Goal: Information Seeking & Learning: Learn about a topic

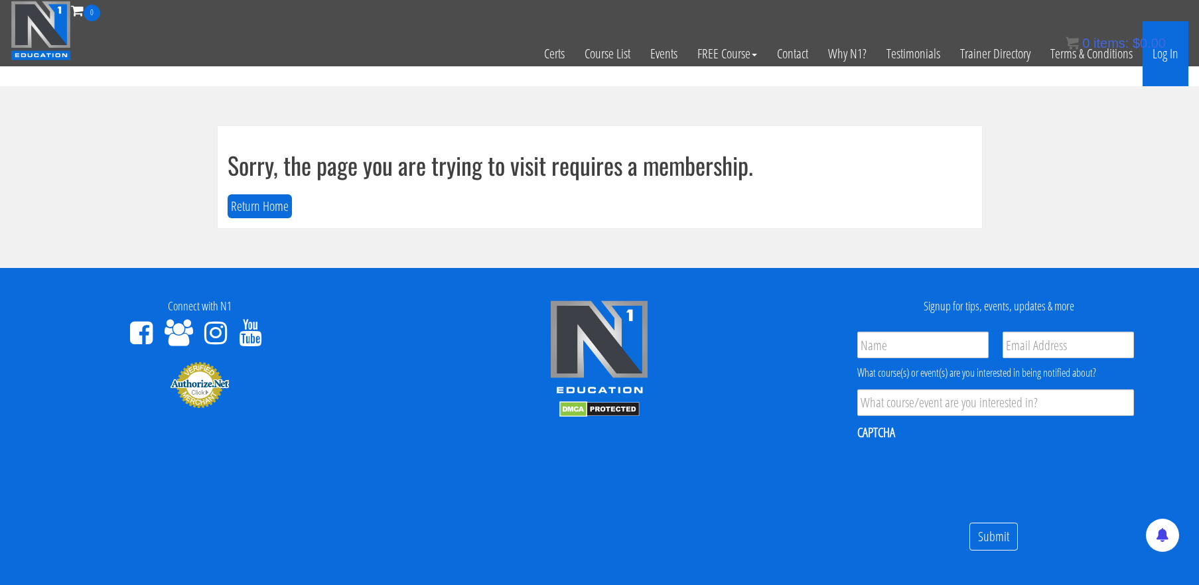
click at [1165, 55] on link "Log In" at bounding box center [1166, 53] width 46 height 65
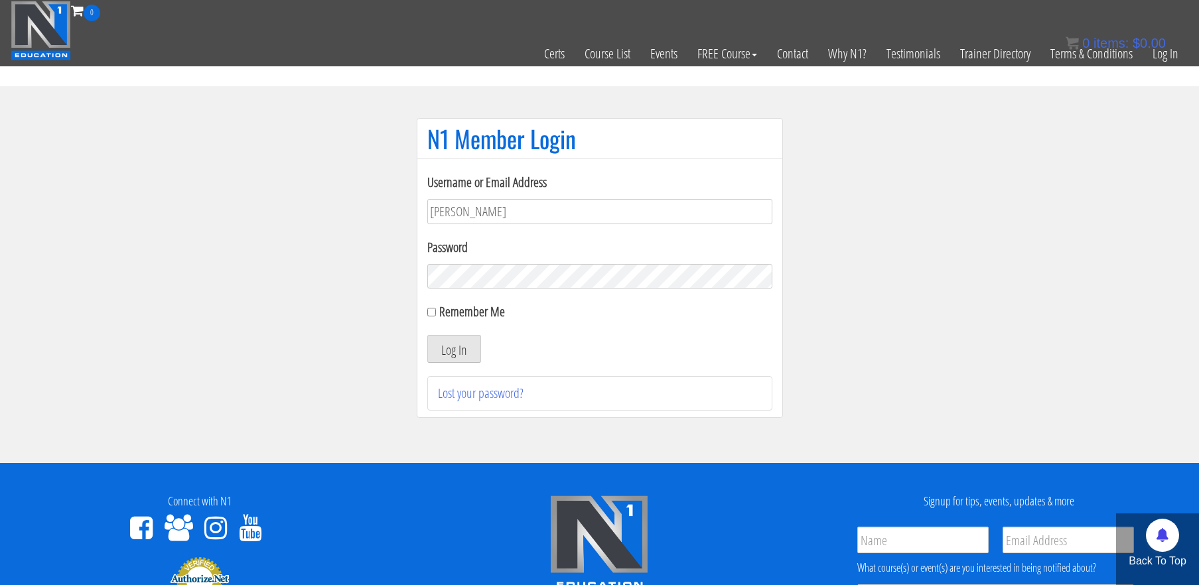
type input "[EMAIL_ADDRESS][DOMAIN_NAME]"
click at [447, 348] on button "Log In" at bounding box center [454, 349] width 54 height 28
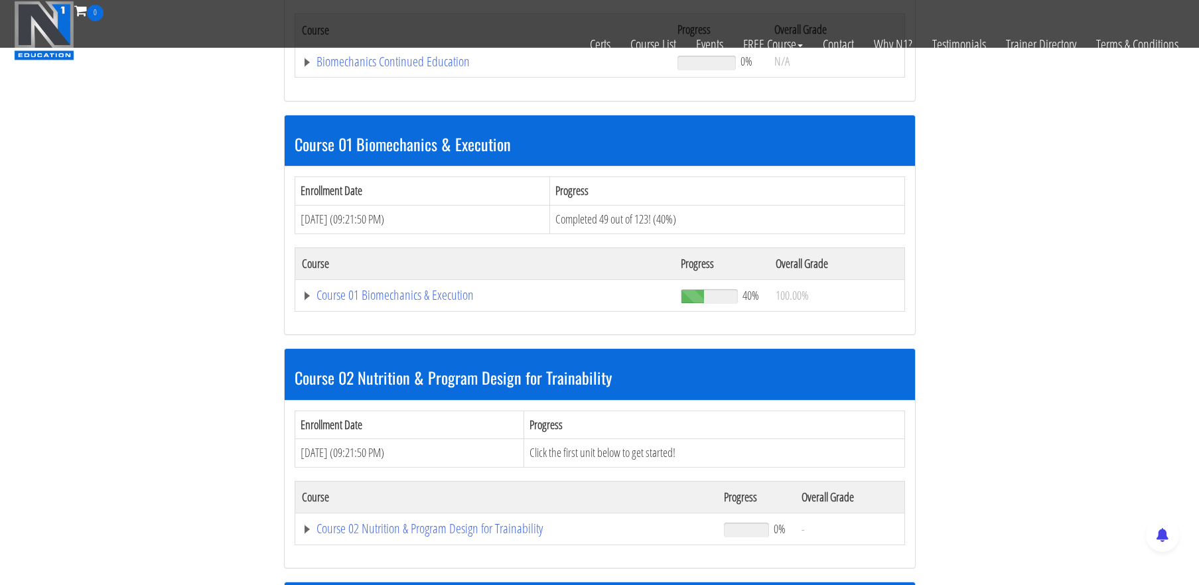
scroll to position [319, 0]
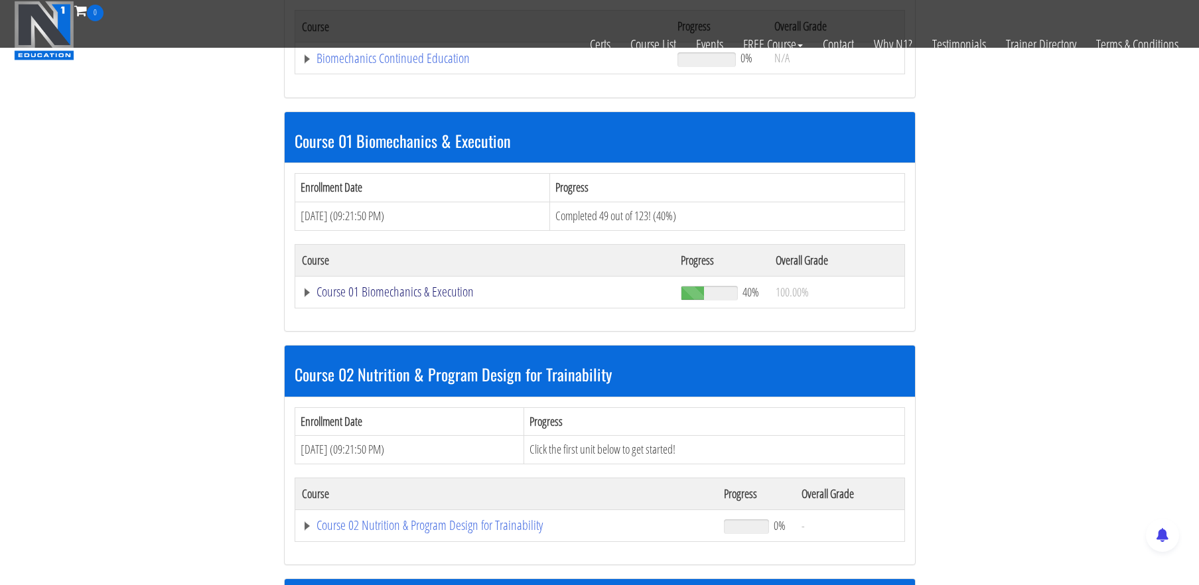
click at [453, 65] on link "Course 01 Biomechanics & Execution" at bounding box center [483, 58] width 363 height 13
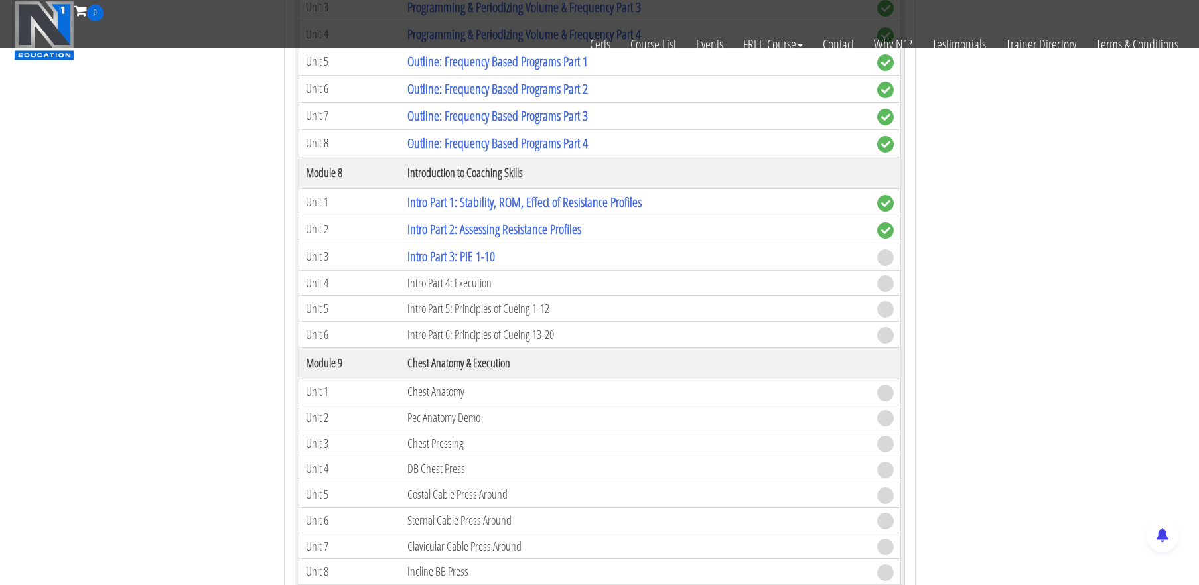
scroll to position [2005, 0]
click at [470, 253] on link "Intro Part 3: PIE 1-10" at bounding box center [451, 255] width 88 height 18
click at [477, 248] on link "Intro Part 3: PIE 1-10" at bounding box center [451, 255] width 88 height 18
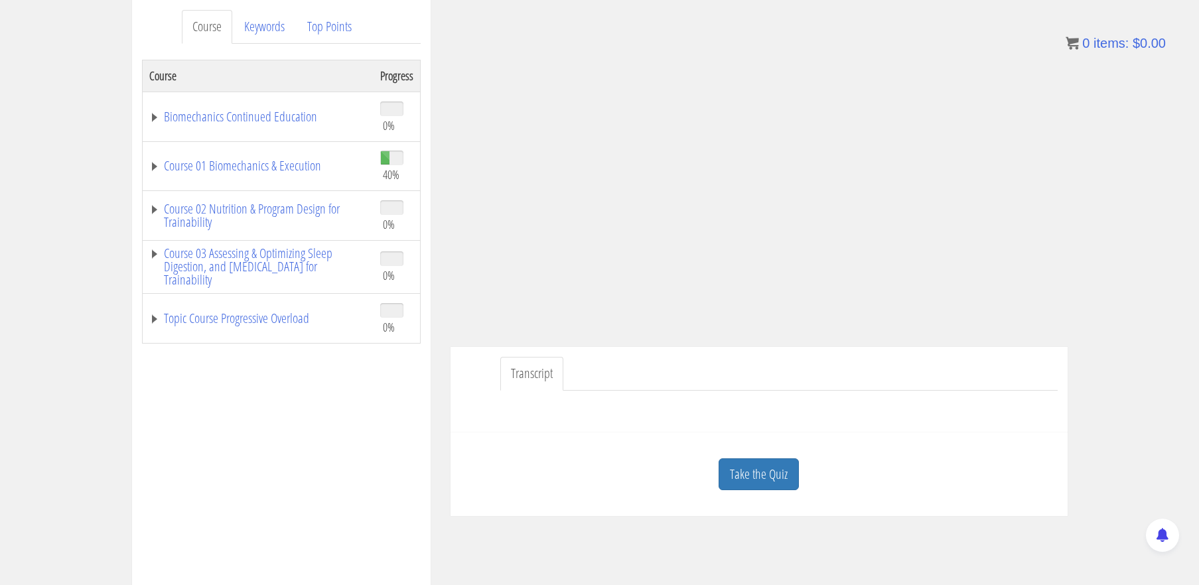
scroll to position [175, 0]
click at [781, 477] on link "Take the Quiz" at bounding box center [759, 473] width 80 height 33
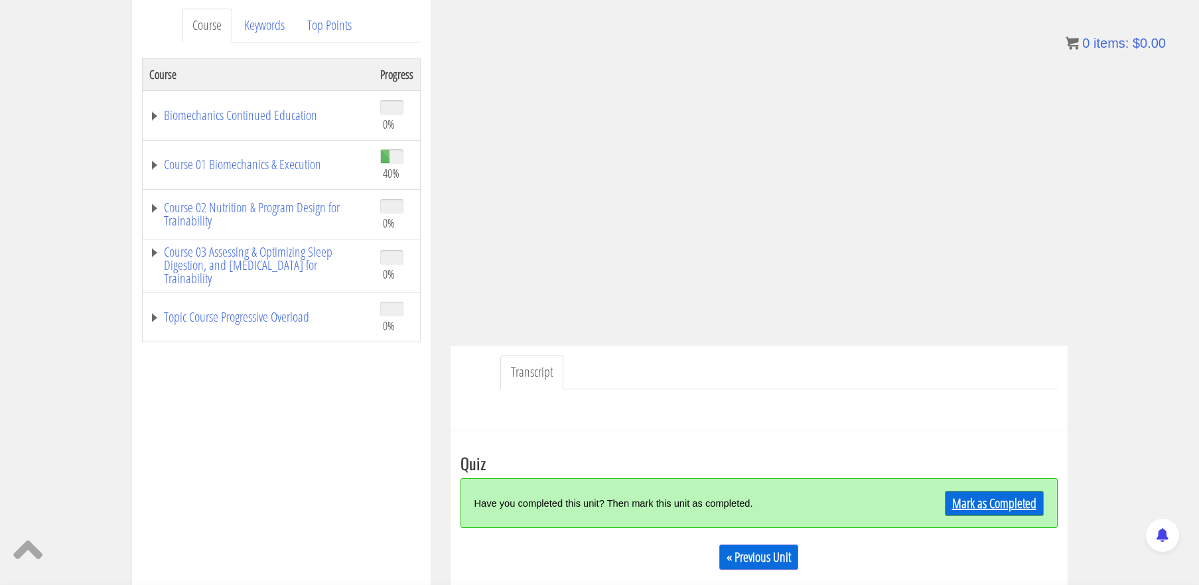
click at [973, 500] on link "Mark as Completed" at bounding box center [994, 503] width 99 height 25
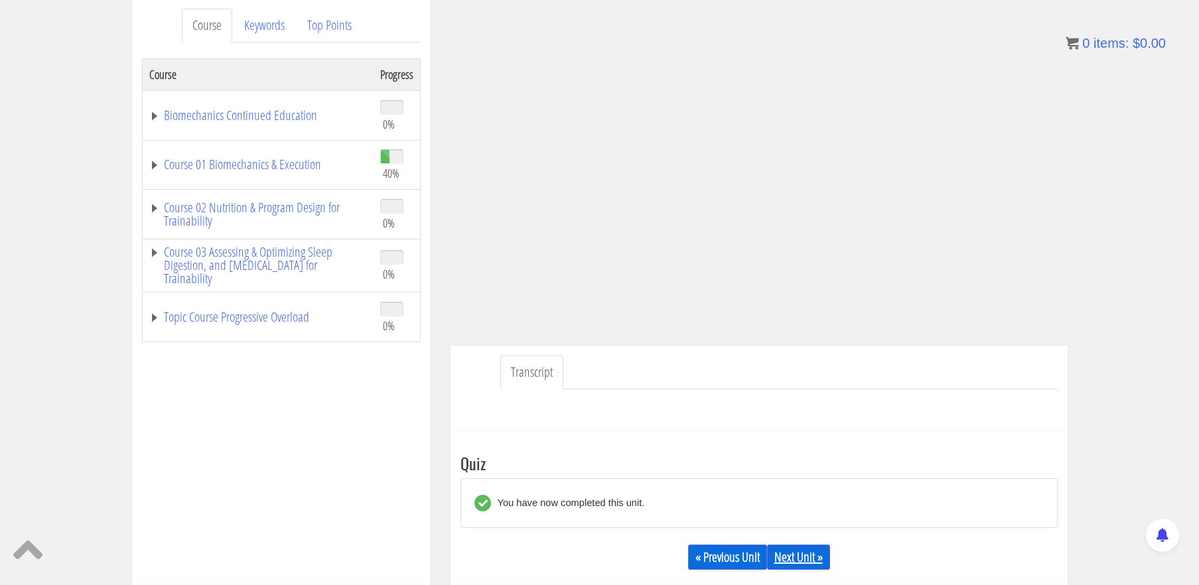
click at [810, 553] on link "Next Unit »" at bounding box center [798, 557] width 63 height 25
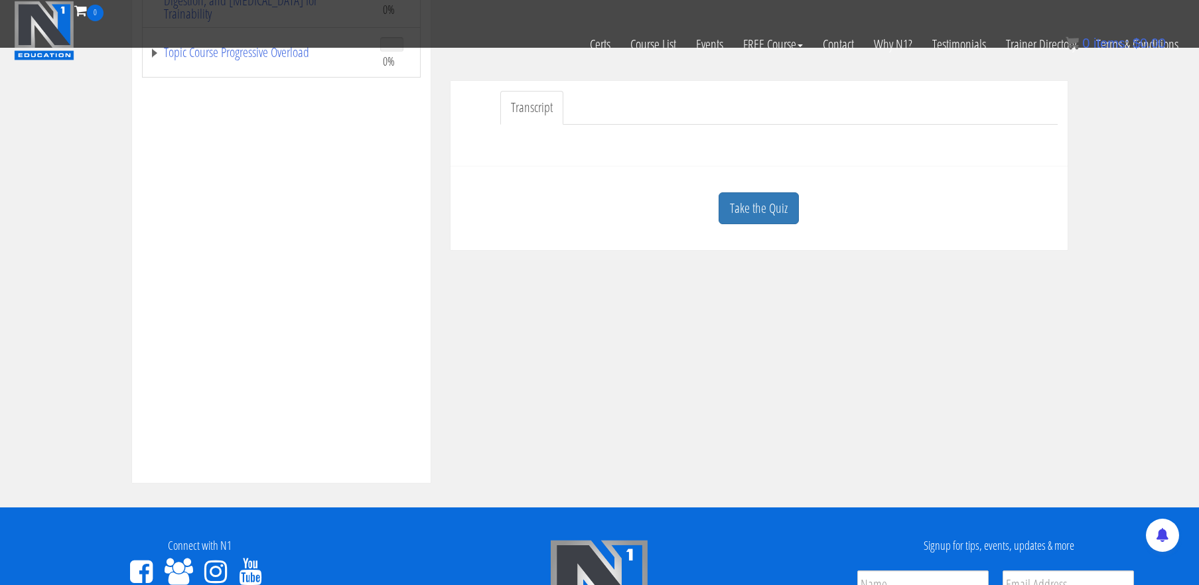
scroll to position [389, 0]
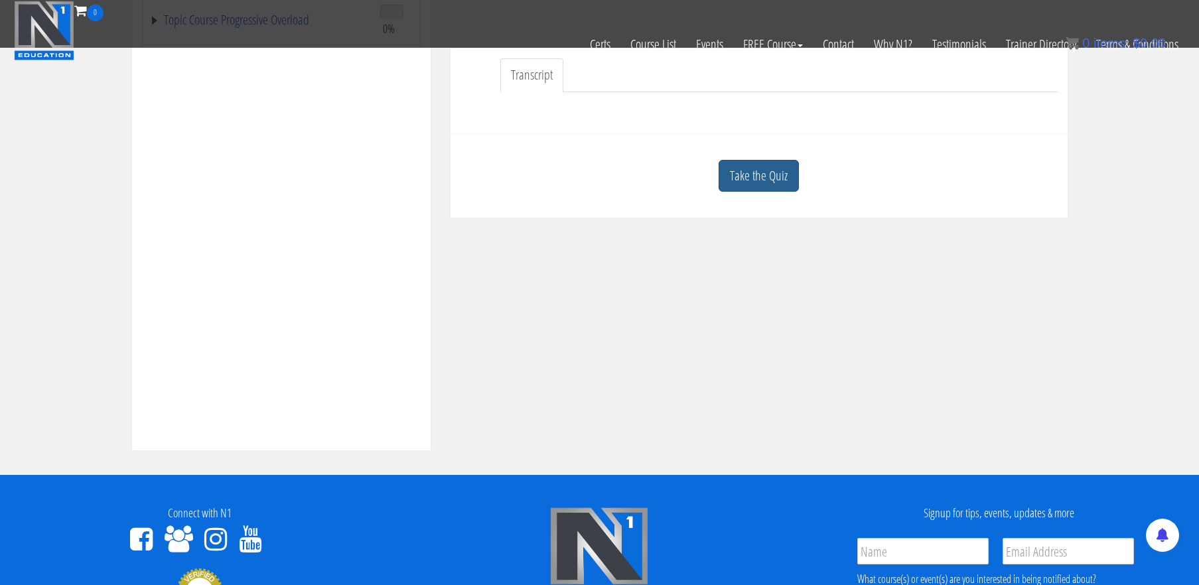
click at [760, 171] on link "Take the Quiz" at bounding box center [759, 176] width 80 height 33
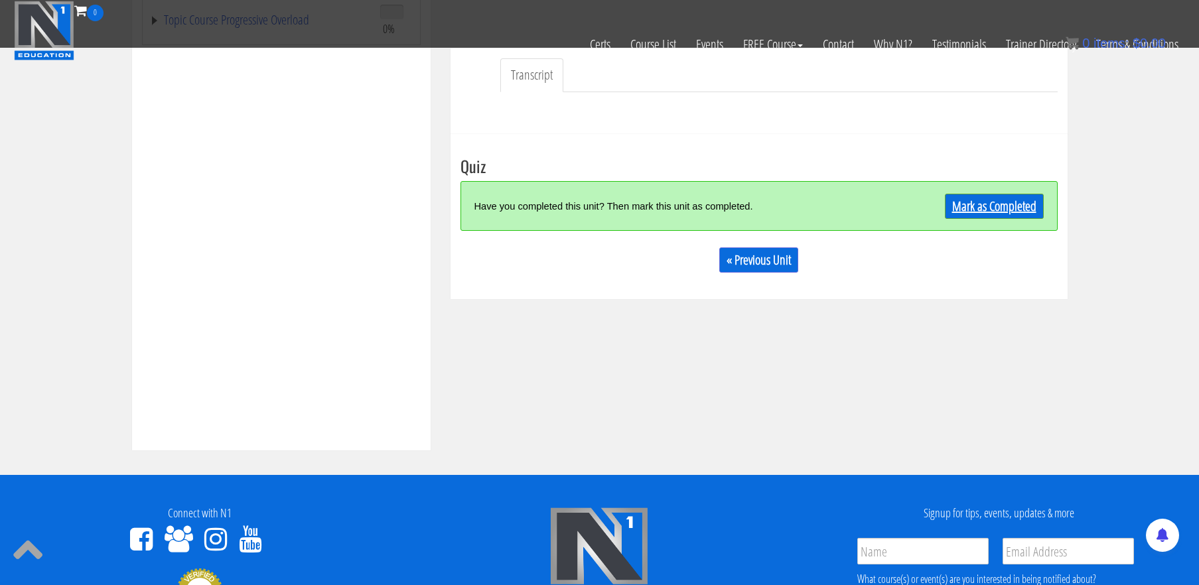
click at [963, 202] on link "Mark as Completed" at bounding box center [994, 206] width 99 height 25
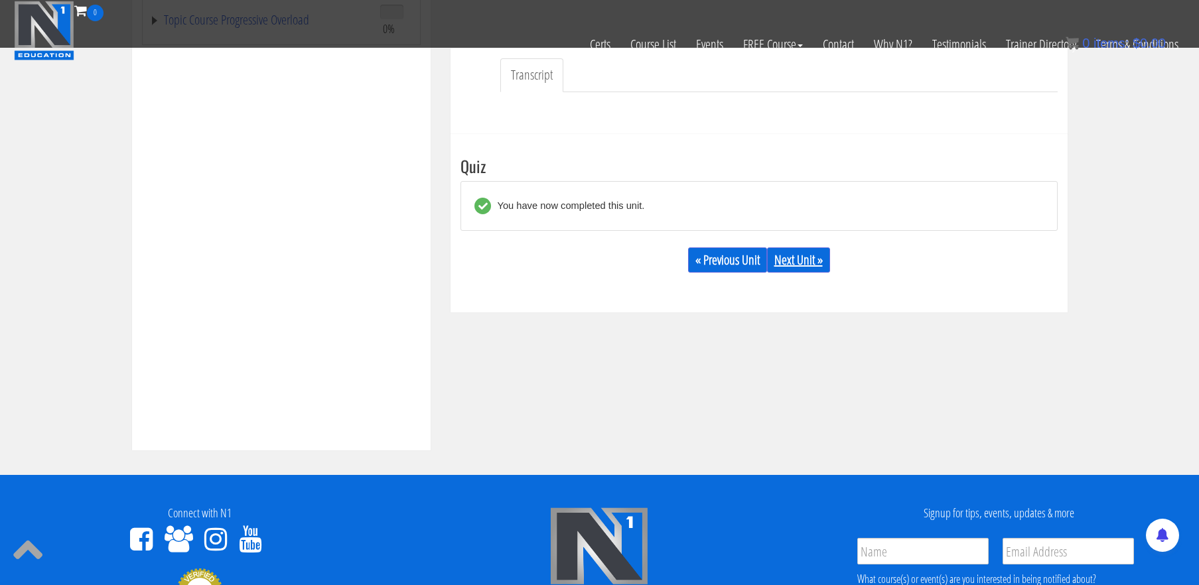
click at [796, 258] on link "Next Unit »" at bounding box center [798, 260] width 63 height 25
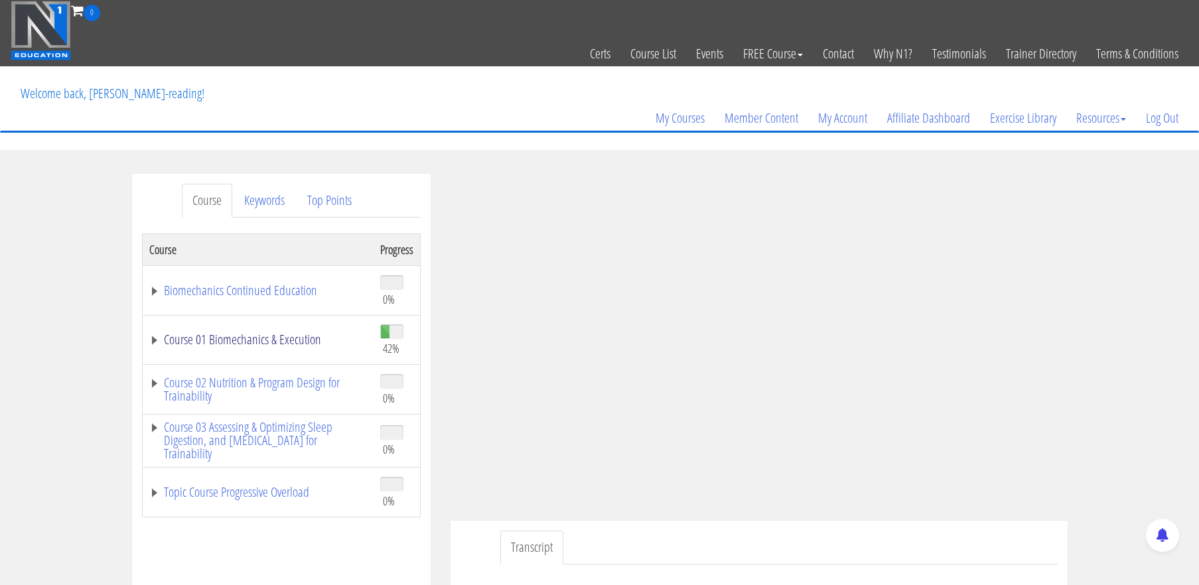
click at [295, 340] on link "Course 01 Biomechanics & Execution" at bounding box center [258, 339] width 218 height 13
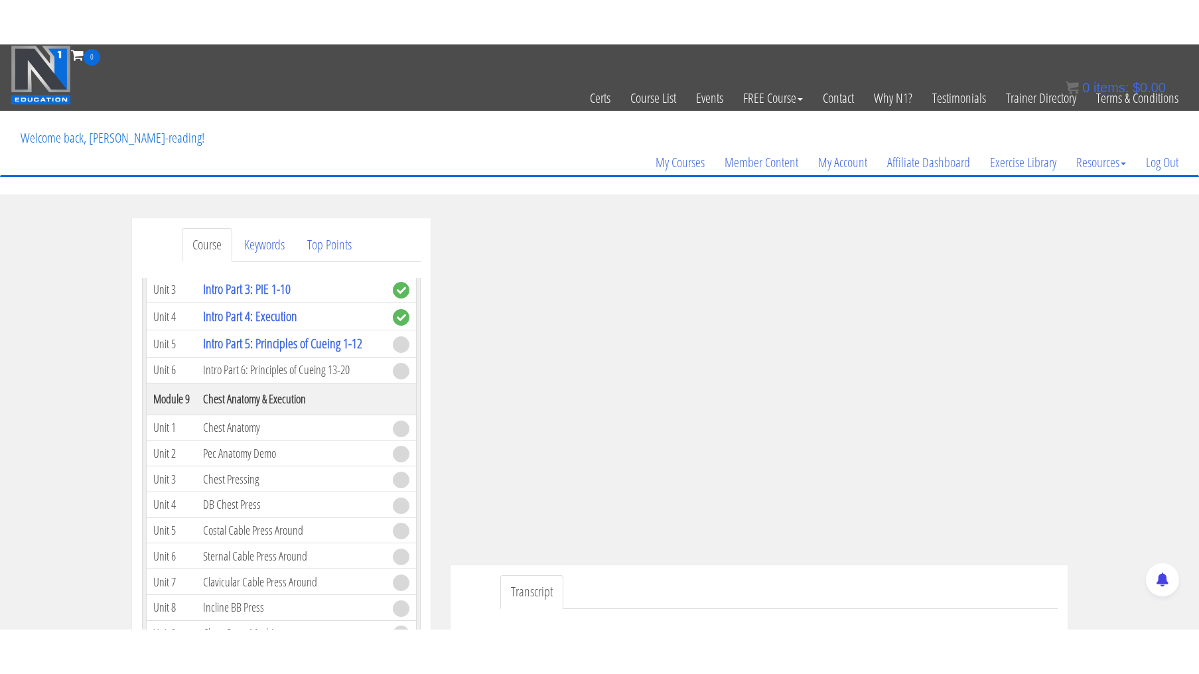
scroll to position [2046, 0]
